Goal: Obtain resource: Download file/media

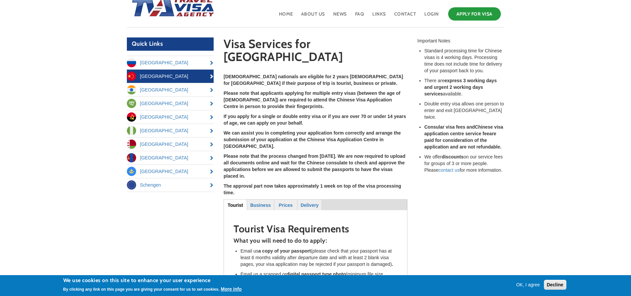
scroll to position [33, 0]
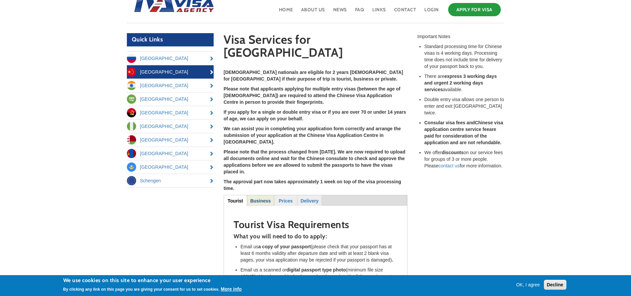
click at [261, 198] on strong "Business" at bounding box center [260, 200] width 21 height 5
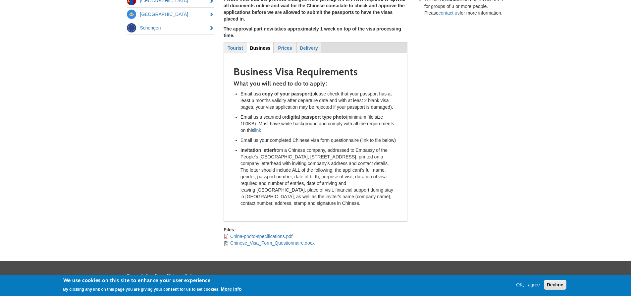
scroll to position [195, 0]
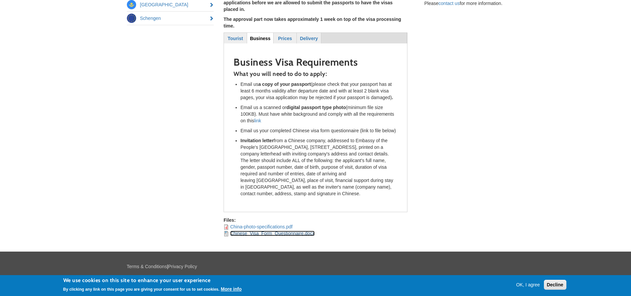
click at [301, 231] on link "Chinese_Visa_Form_Questionnaire.docx" at bounding box center [272, 233] width 84 height 5
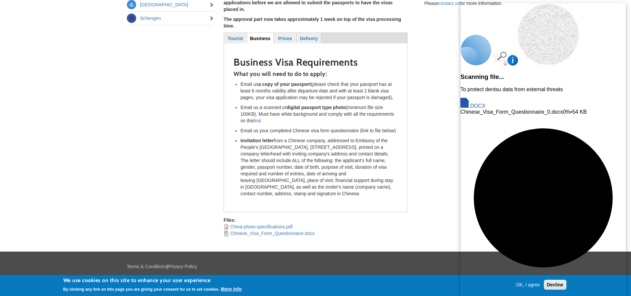
click at [611, 115] on icon at bounding box center [543, 198] width 166 height 166
click at [563, 90] on body "Skip to main content [EMAIL_ADDRESS][DOMAIN_NAME] TEL: [PHONE_NUMBER] Toggle na…" at bounding box center [315, 63] width 631 height 516
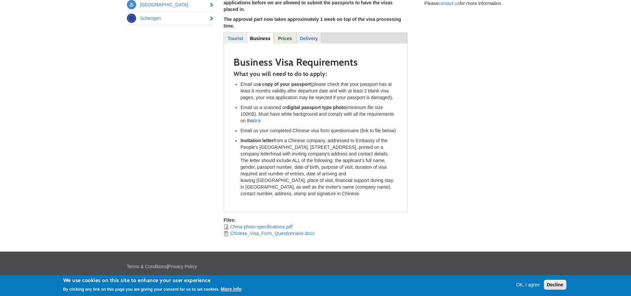
click at [290, 33] on link "Prices" at bounding box center [285, 38] width 22 height 10
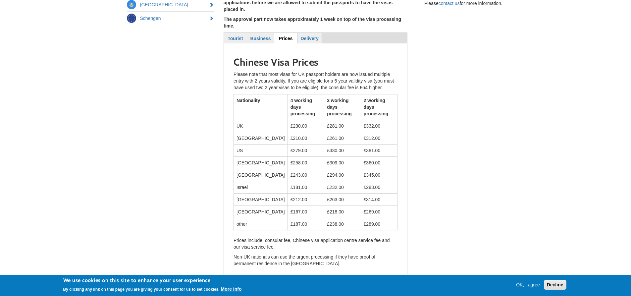
click at [533, 282] on button "OK, I agree" at bounding box center [527, 284] width 29 height 7
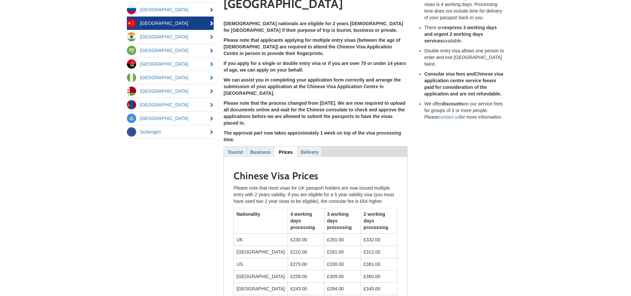
scroll to position [66, 0]
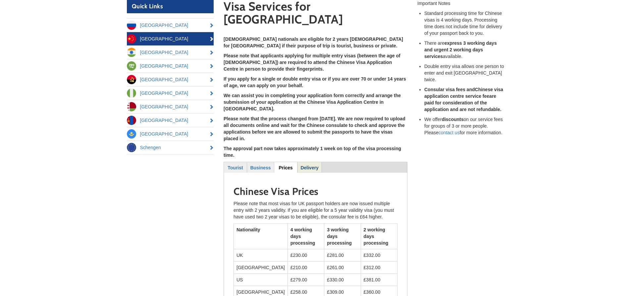
click at [306, 162] on link "Delivery" at bounding box center [310, 167] width 24 height 10
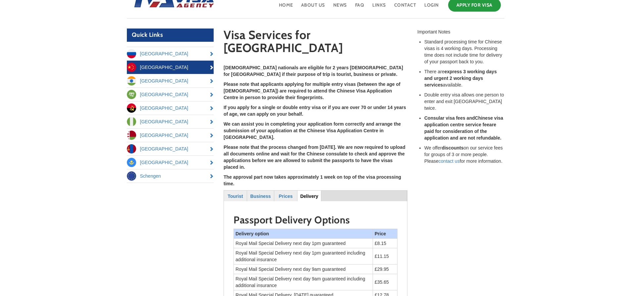
scroll to position [0, 0]
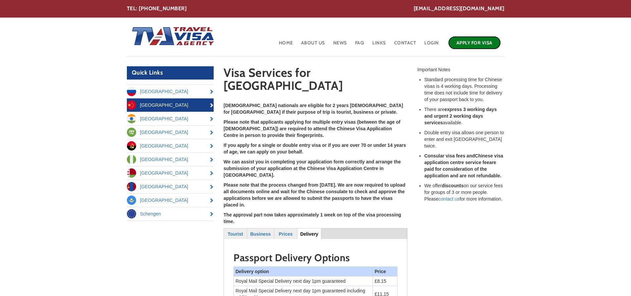
click at [467, 42] on link "Apply for Visa" at bounding box center [474, 42] width 53 height 13
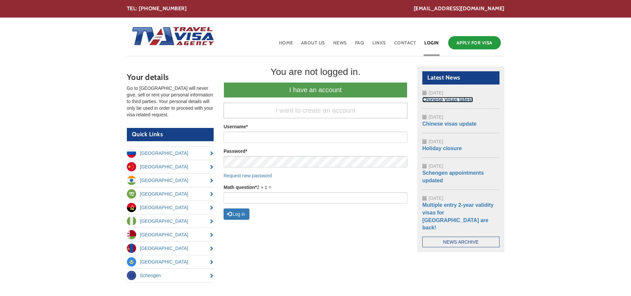
click at [442, 99] on link "Chinese visas latest" at bounding box center [447, 100] width 51 height 6
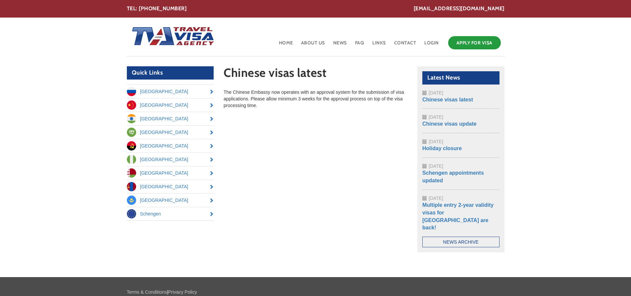
click at [375, 102] on p "The Chinese Embassy now operates with an approval system for the submission of …" at bounding box center [316, 99] width 184 height 20
drag, startPoint x: 375, startPoint y: 102, endPoint x: 367, endPoint y: 110, distance: 11.7
click at [367, 110] on div "Quick Links Russia China India Saudi Arabia Angola Nigeria Belarus Mongolia Kaz…" at bounding box center [316, 164] width 388 height 196
